Goal: Information Seeking & Learning: Learn about a topic

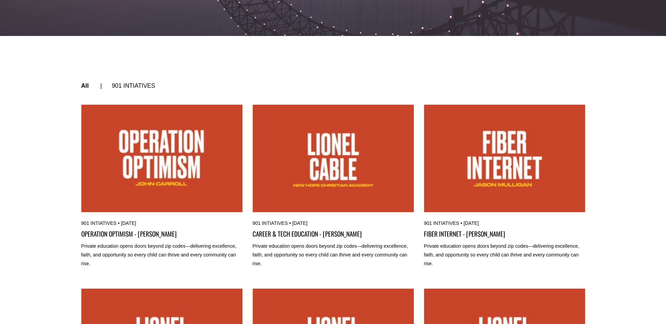
scroll to position [260, 0]
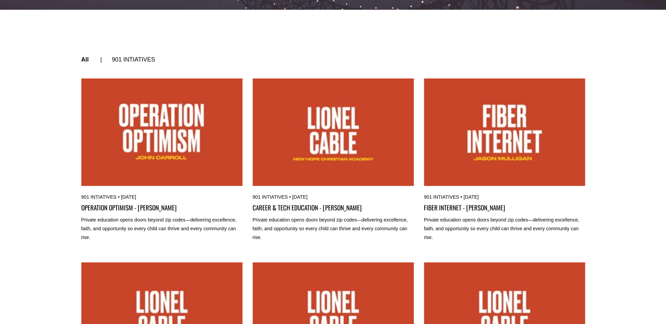
click at [166, 134] on link "OPERATION OPTIMISM - JOHN CARROLL" at bounding box center [161, 131] width 161 height 107
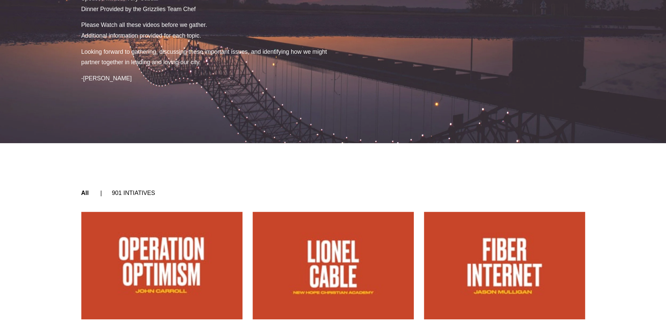
scroll to position [189, 0]
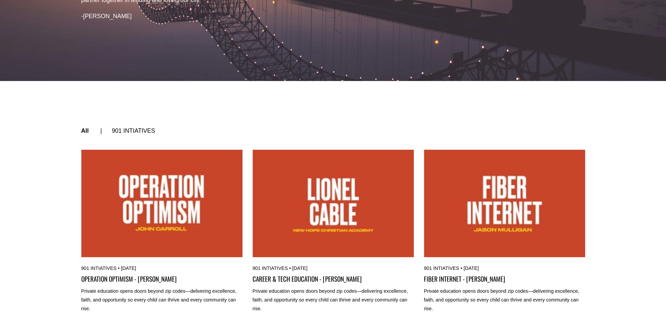
click at [166, 198] on link "OPERATION OPTIMISM - JOHN CARROLL" at bounding box center [161, 202] width 161 height 107
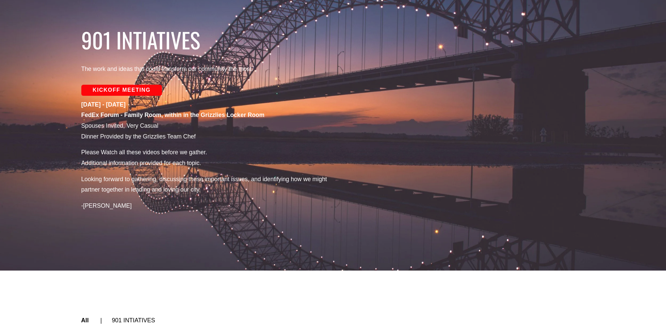
scroll to position [0, 0]
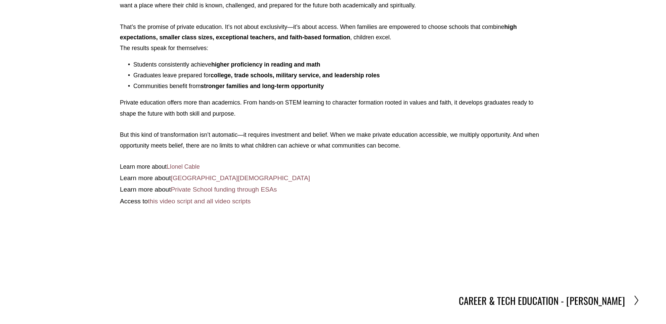
scroll to position [441, 0]
click at [521, 298] on h2 "CAREER & TECH EDUCATION - [PERSON_NAME]" at bounding box center [541, 299] width 166 height 13
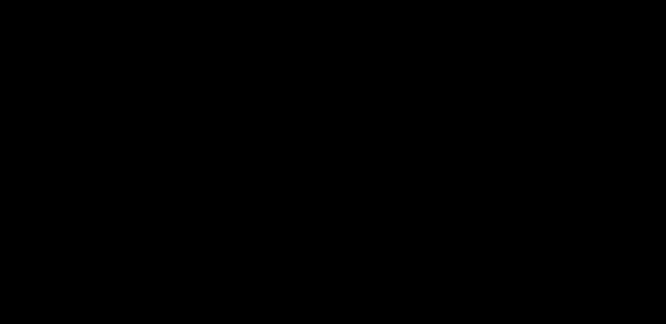
scroll to position [0, 0]
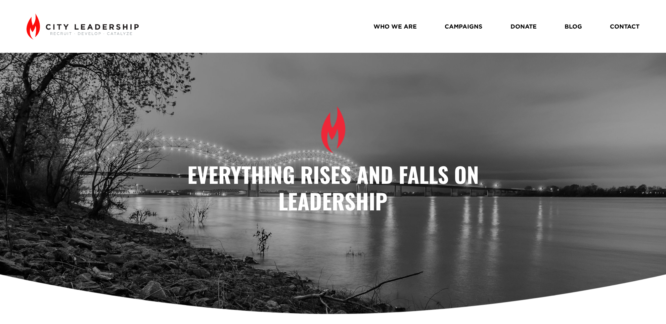
click at [412, 27] on link "WHO WE ARE" at bounding box center [394, 26] width 43 height 12
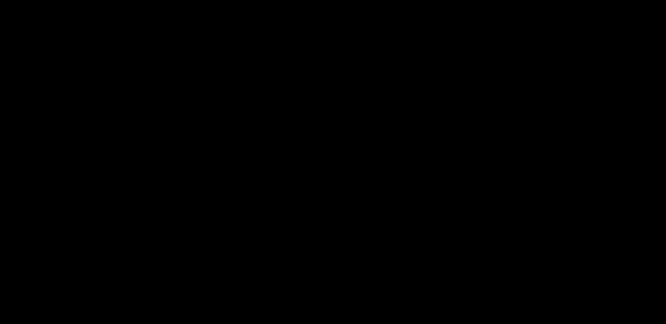
scroll to position [21, 0]
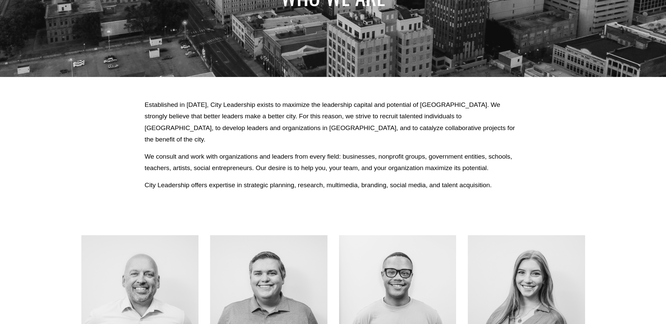
scroll to position [164, 0]
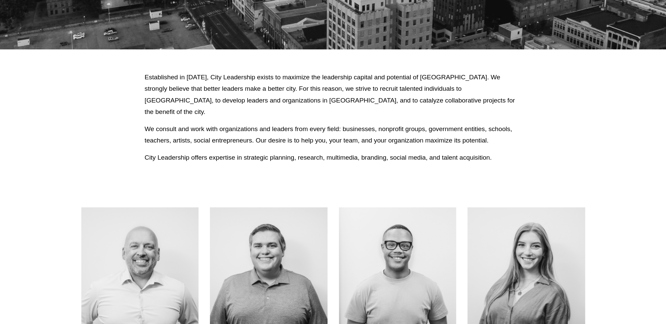
click at [144, 245] on div at bounding box center [139, 265] width 117 height 117
click at [137, 274] on link "About Me" at bounding box center [139, 281] width 53 height 18
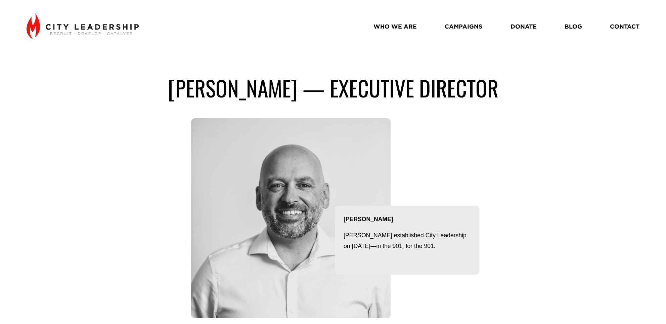
click at [114, 30] on img at bounding box center [83, 26] width 112 height 26
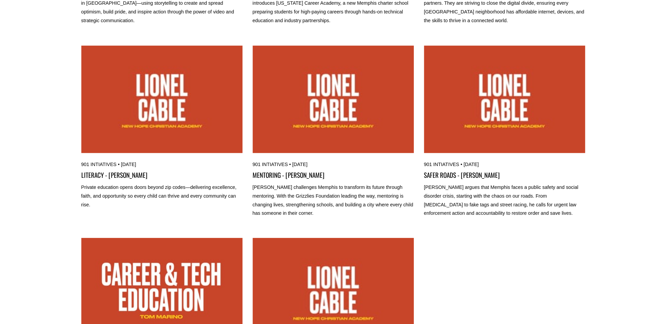
scroll to position [461, 0]
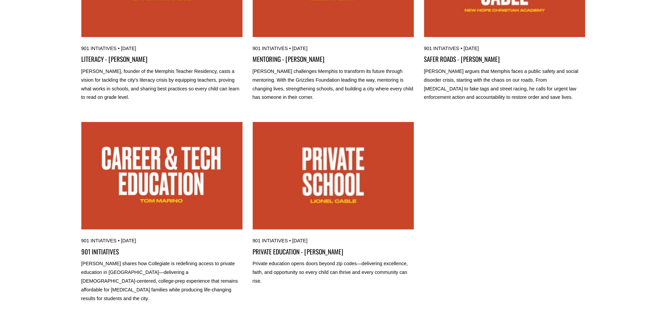
scroll to position [601, 0]
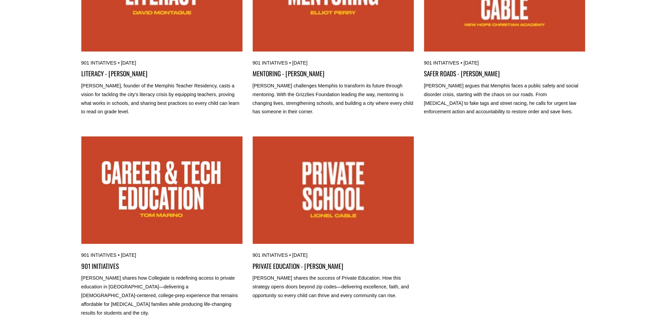
scroll to position [590, 0]
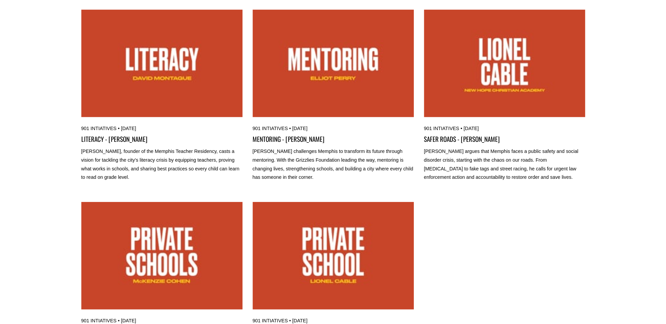
scroll to position [554, 0]
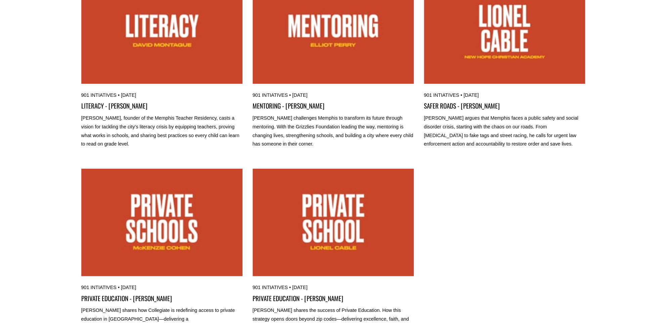
click at [350, 225] on link "PRIVATE EDUCATION - LIONEL CABLE" at bounding box center [332, 221] width 161 height 107
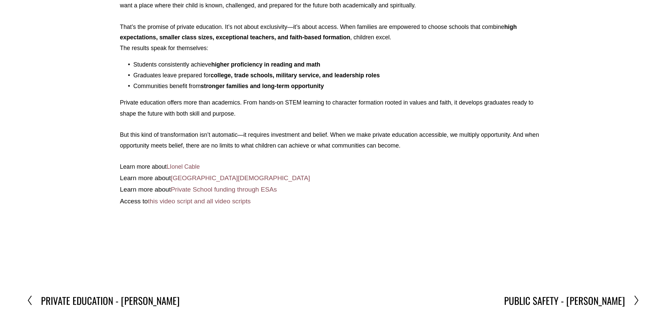
scroll to position [441, 0]
click at [545, 296] on h2 "PUBLIC SAFETY - BRYAN JORDAN" at bounding box center [564, 299] width 121 height 13
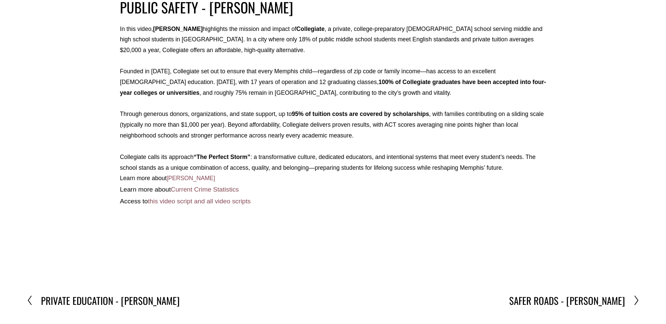
scroll to position [407, 0]
click at [603, 295] on h2 "SAFER ROADS - [PERSON_NAME]" at bounding box center [567, 299] width 116 height 13
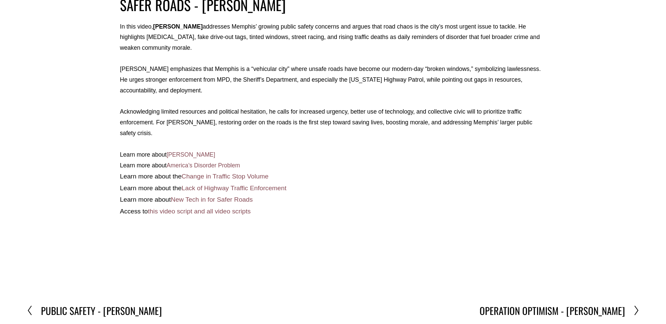
scroll to position [409, 0]
click at [553, 303] on h2 "OPERATION OPTIMISM - JOHN CARROLL" at bounding box center [551, 309] width 145 height 13
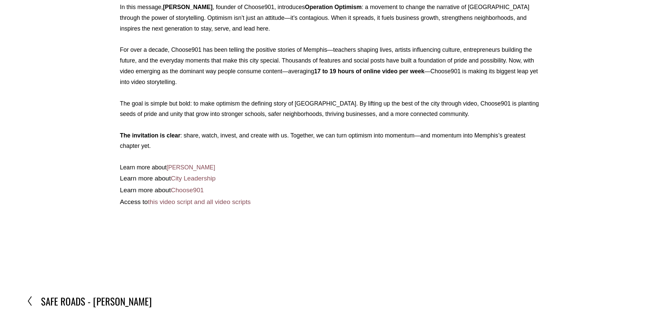
scroll to position [471, 0]
click at [77, 298] on h2 "SAFE ROADS - ANDY CATES" at bounding box center [96, 300] width 111 height 13
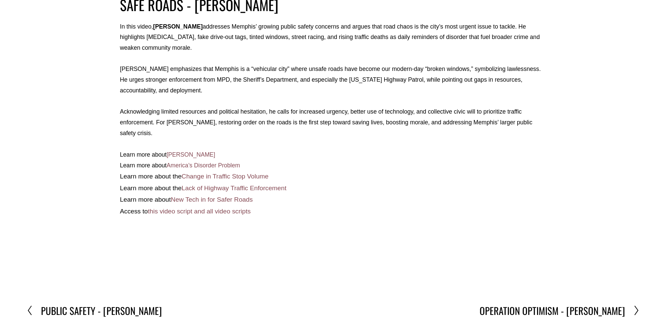
scroll to position [409, 0]
click at [75, 303] on h2 "PUBLIC SAFETY - [PERSON_NAME]" at bounding box center [101, 309] width 121 height 13
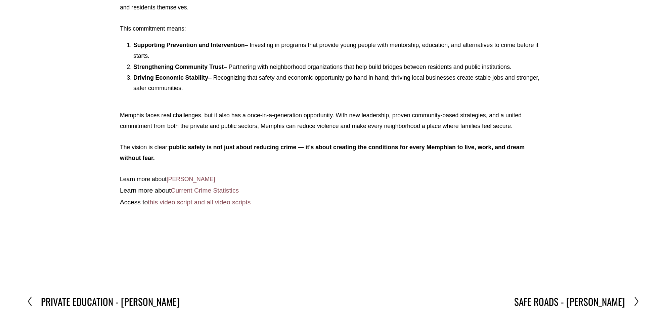
scroll to position [492, 0]
click at [52, 299] on h2 "PRIVATE EDUCATION - [PERSON_NAME]" at bounding box center [110, 300] width 139 height 13
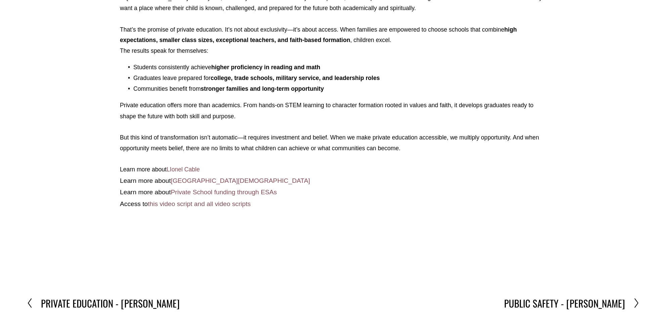
scroll to position [441, 0]
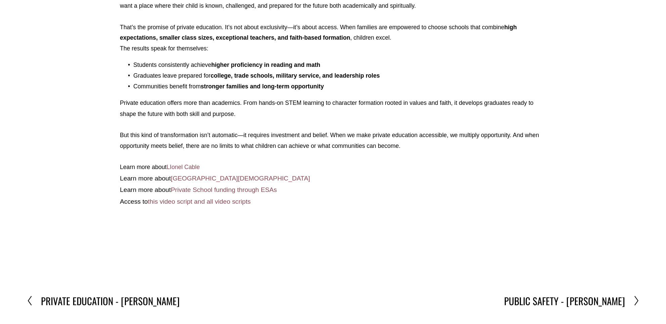
click at [74, 296] on h2 "PRIVATE EDUCATION - [PERSON_NAME]" at bounding box center [110, 299] width 139 height 13
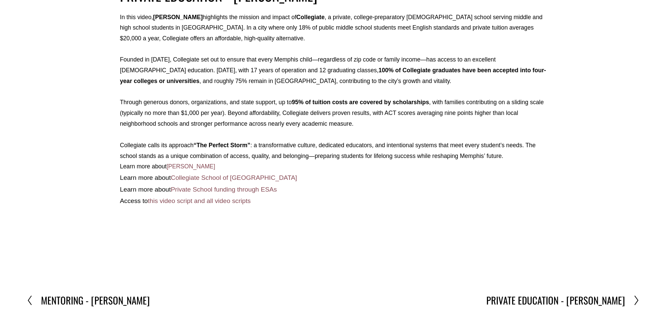
scroll to position [419, 0]
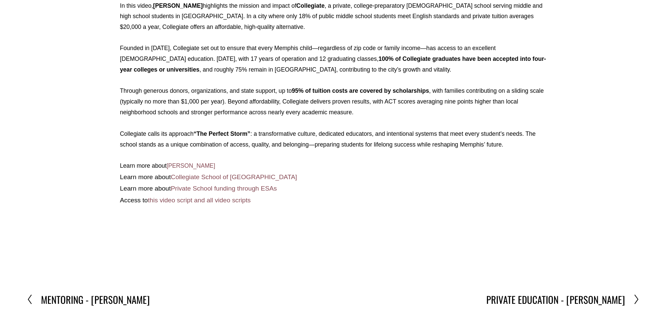
scroll to position [429, 0]
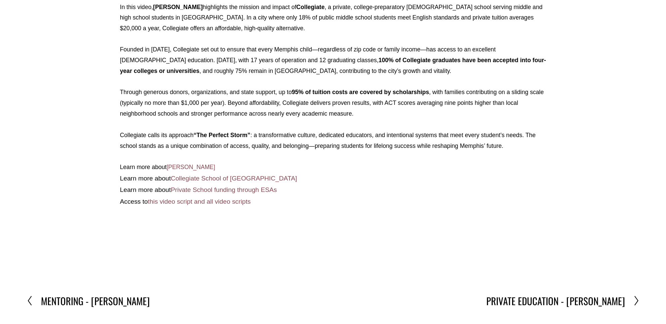
click at [77, 299] on h2 "MENTORING - [PERSON_NAME]" at bounding box center [95, 299] width 109 height 13
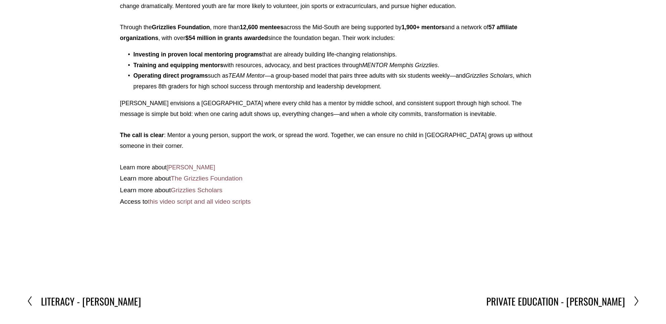
scroll to position [462, 0]
click at [34, 295] on div at bounding box center [34, 300] width 14 height 11
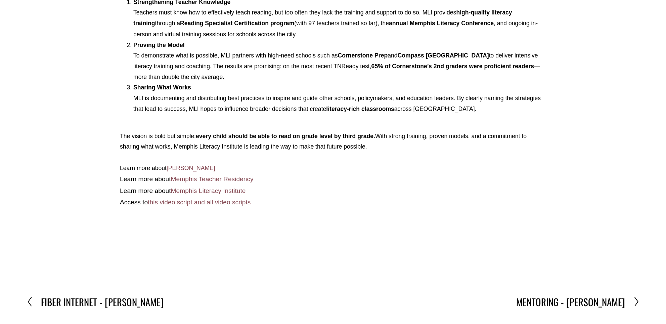
scroll to position [525, 0]
click at [56, 297] on h2 "FIBER INTERNET - JASON MULLIGAN" at bounding box center [102, 301] width 123 height 13
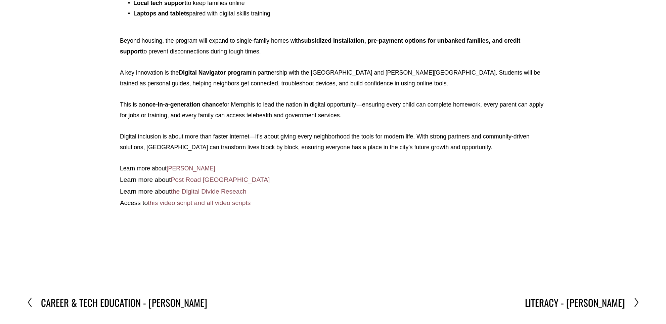
scroll to position [567, 0]
click at [51, 296] on h2 "CAREER & TECH EDUCATION - [PERSON_NAME]" at bounding box center [124, 301] width 166 height 13
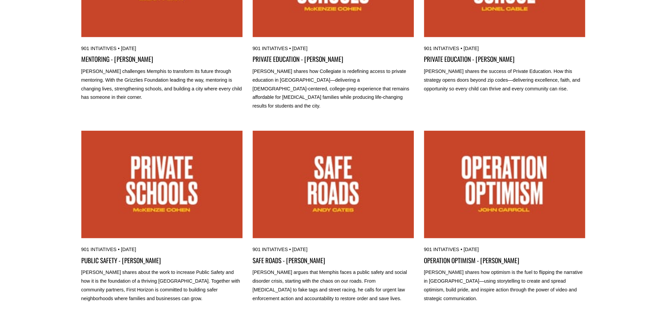
scroll to position [601, 0]
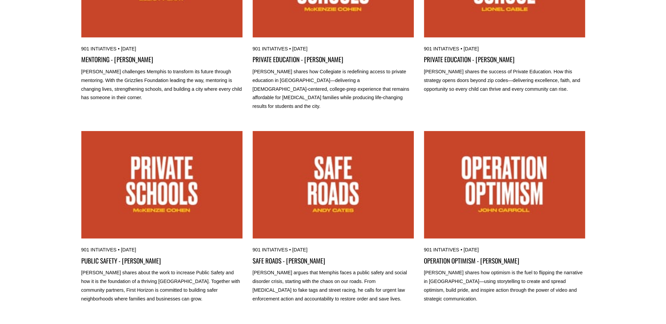
click at [197, 179] on link "PUBLIC SAFETY - BRYAN JORDAN" at bounding box center [161, 184] width 161 height 107
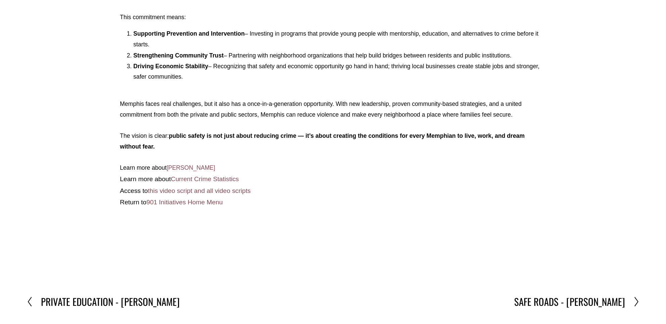
scroll to position [503, 0]
click at [195, 198] on link "901 Initiatives Home Menu" at bounding box center [184, 201] width 76 height 7
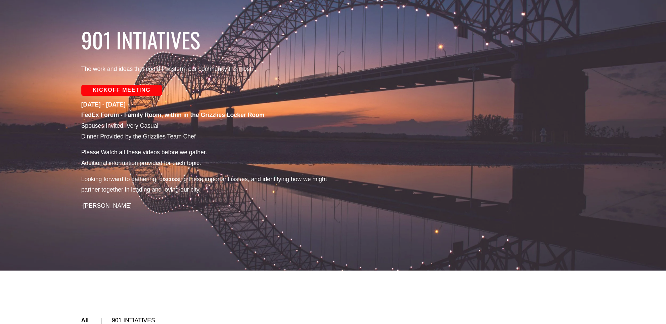
click at [139, 90] on link "Kickoff Meeting" at bounding box center [121, 90] width 81 height 11
